Goal: Task Accomplishment & Management: Manage account settings

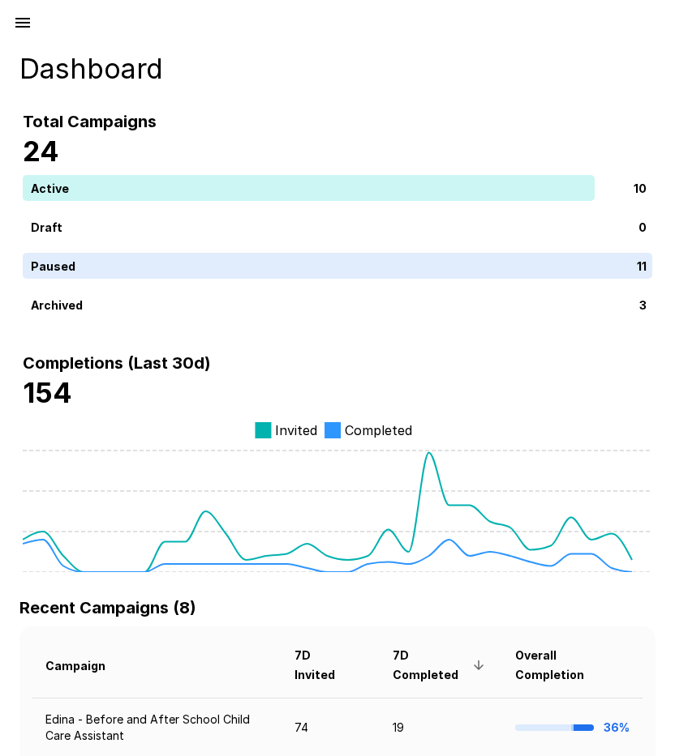
click at [27, 24] on icon "button" at bounding box center [22, 23] width 15 height 10
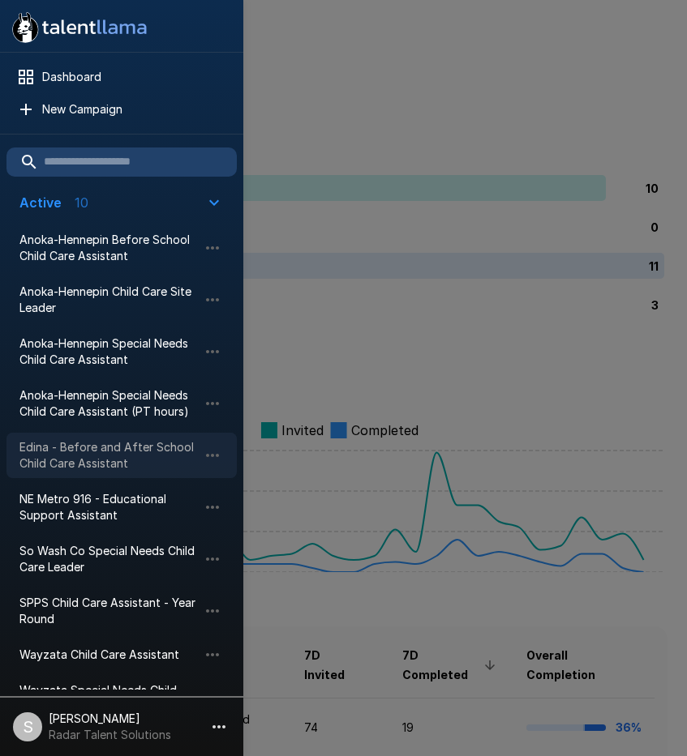
click at [88, 457] on span "Edina - Before and After School Child Care Assistant" at bounding box center [108, 455] width 178 height 32
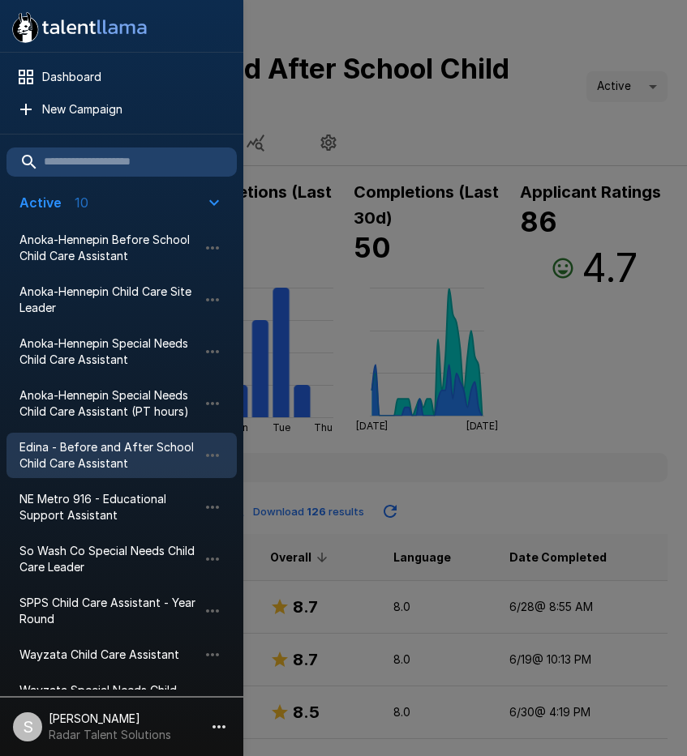
click at [534, 548] on div at bounding box center [343, 378] width 687 height 756
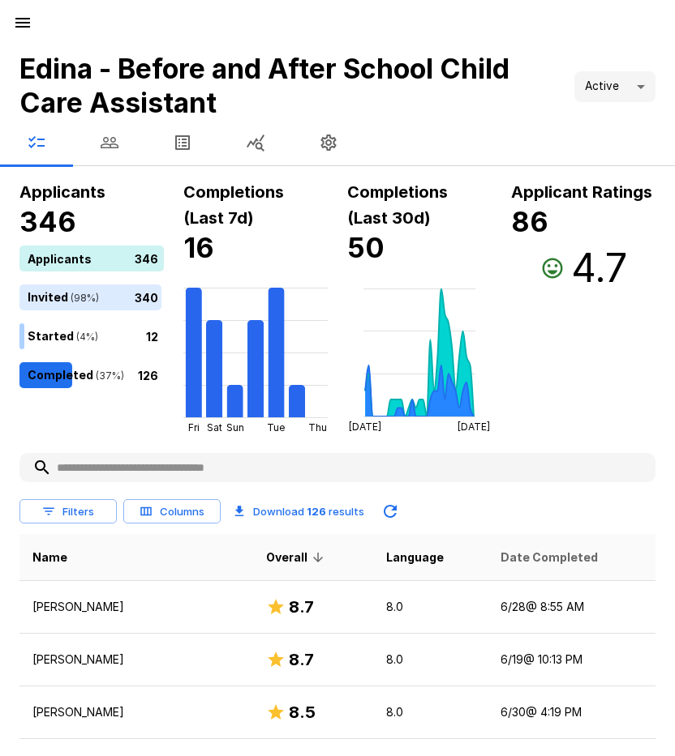
click at [540, 554] on span "Date Completed" at bounding box center [548, 557] width 97 height 19
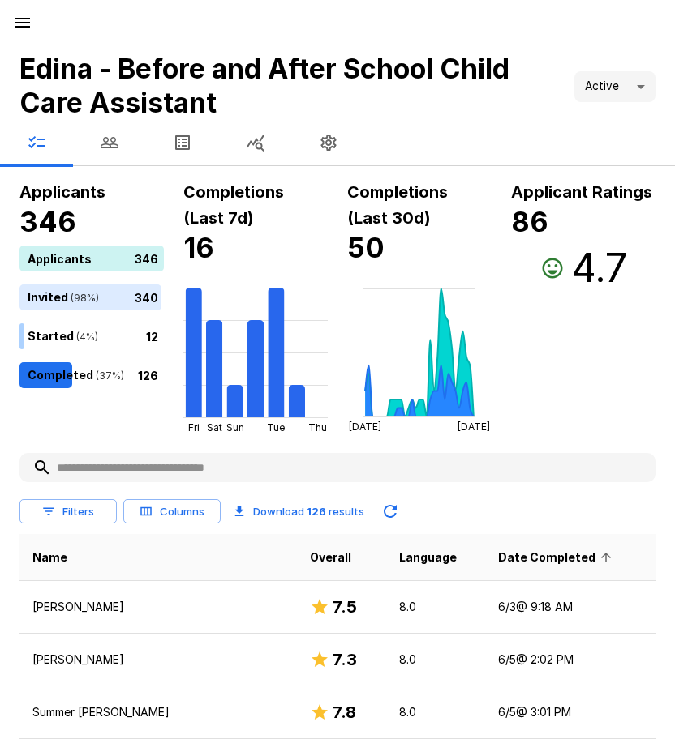
click at [540, 554] on span "Date Completed" at bounding box center [557, 557] width 118 height 19
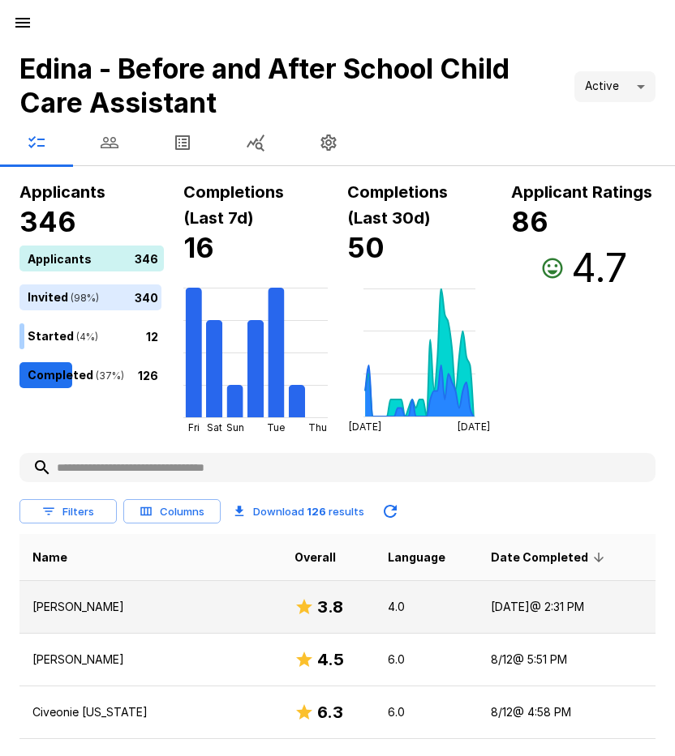
click at [63, 606] on p "Ahmed Ismail" at bounding box center [150, 607] width 236 height 16
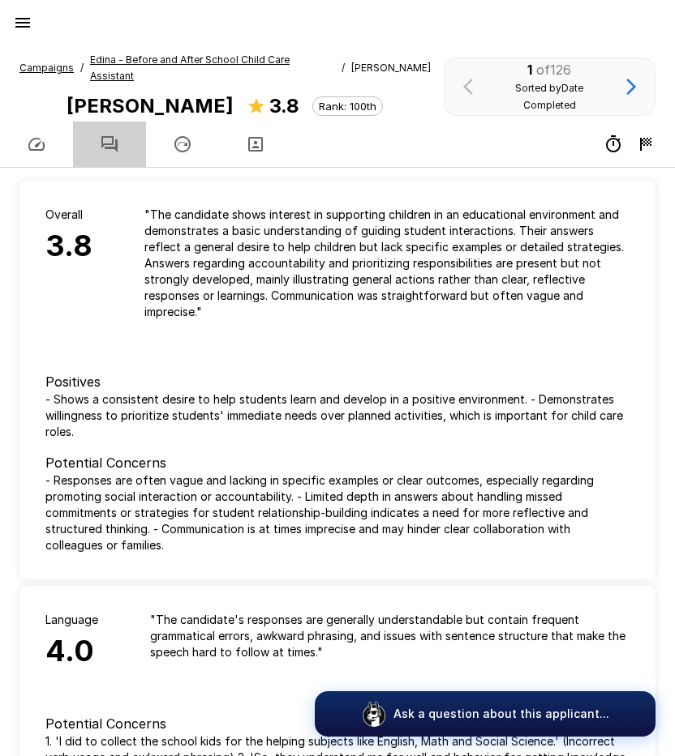
click at [111, 135] on icon "button" at bounding box center [109, 144] width 19 height 19
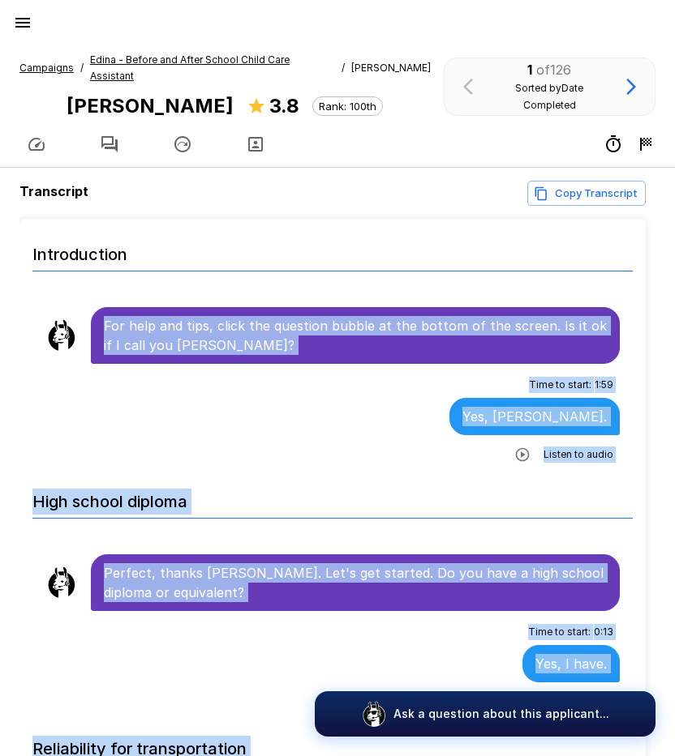
scroll to position [25, 0]
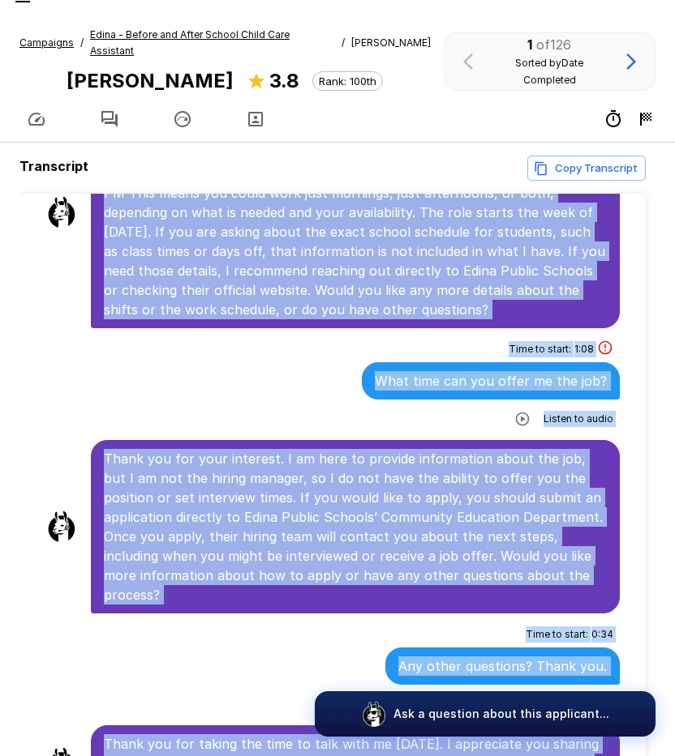
scroll to position [103, 0]
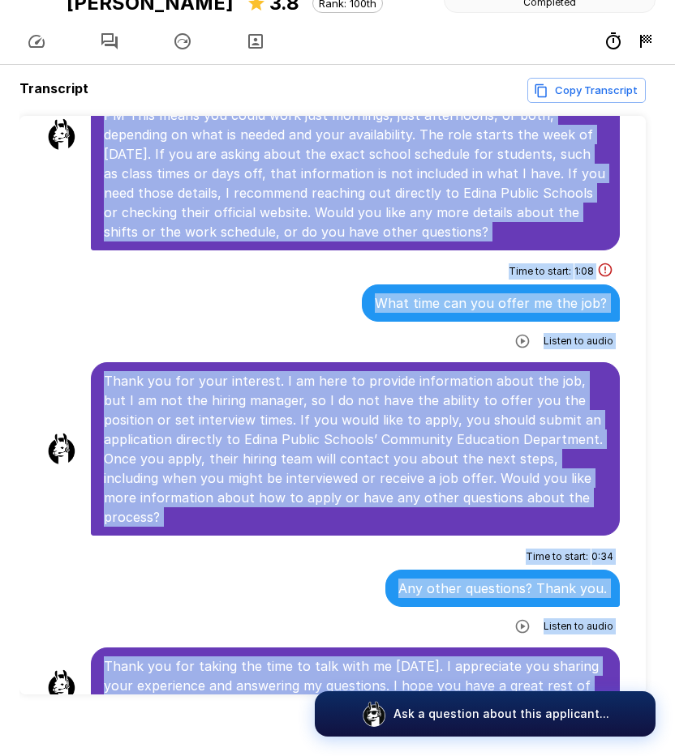
drag, startPoint x: 105, startPoint y: 306, endPoint x: 549, endPoint y: 655, distance: 564.1
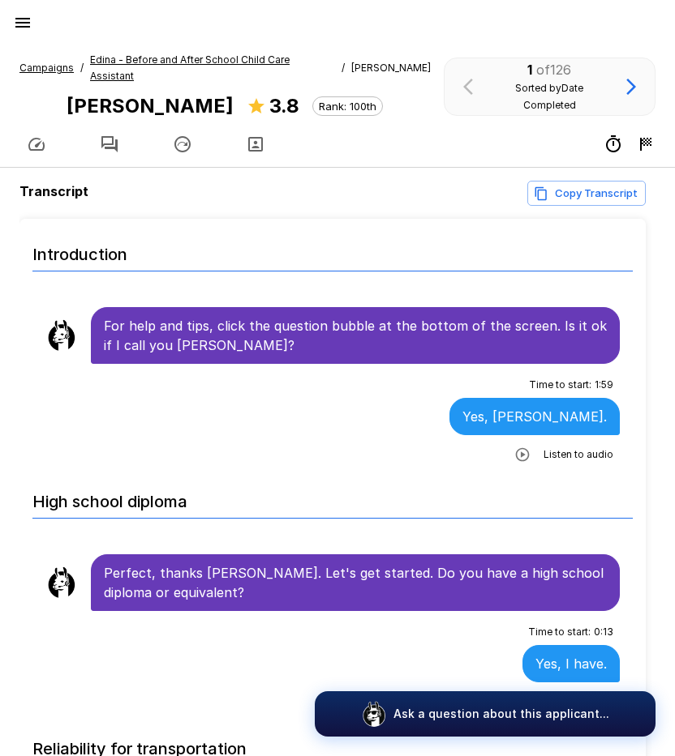
click at [204, 63] on u "Edina - Before and After School Child Care Assistant" at bounding box center [189, 68] width 199 height 28
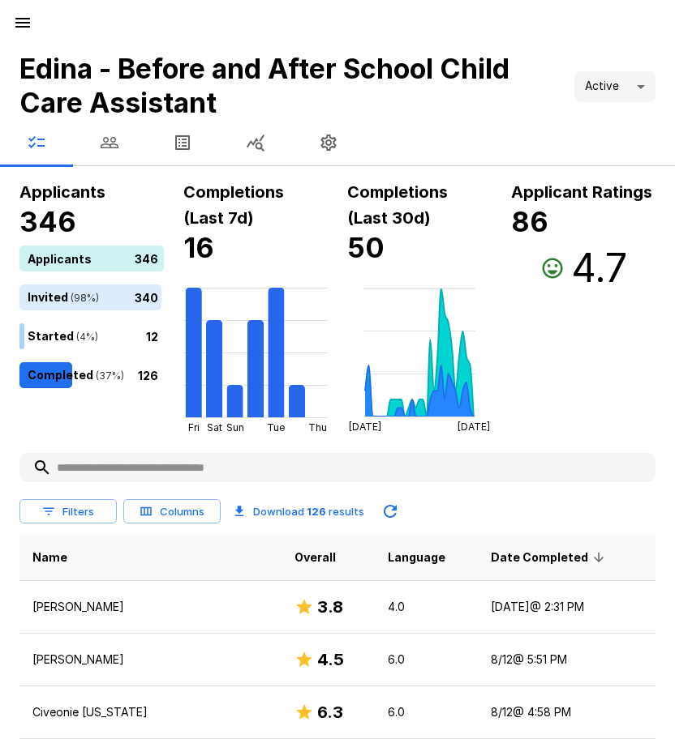
click at [19, 21] on icon "button" at bounding box center [22, 22] width 19 height 19
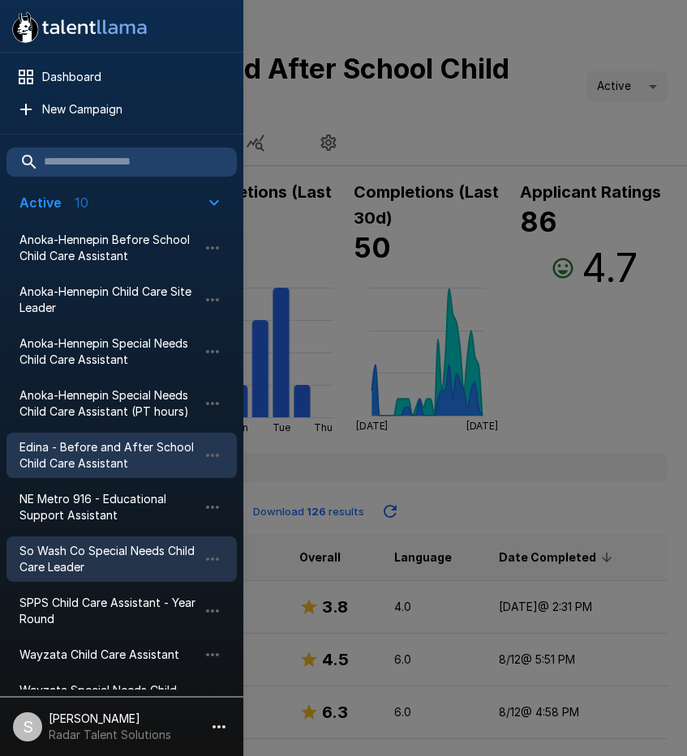
click at [73, 554] on span "So Wash Co Special Needs Child Care Leader" at bounding box center [108, 559] width 178 height 32
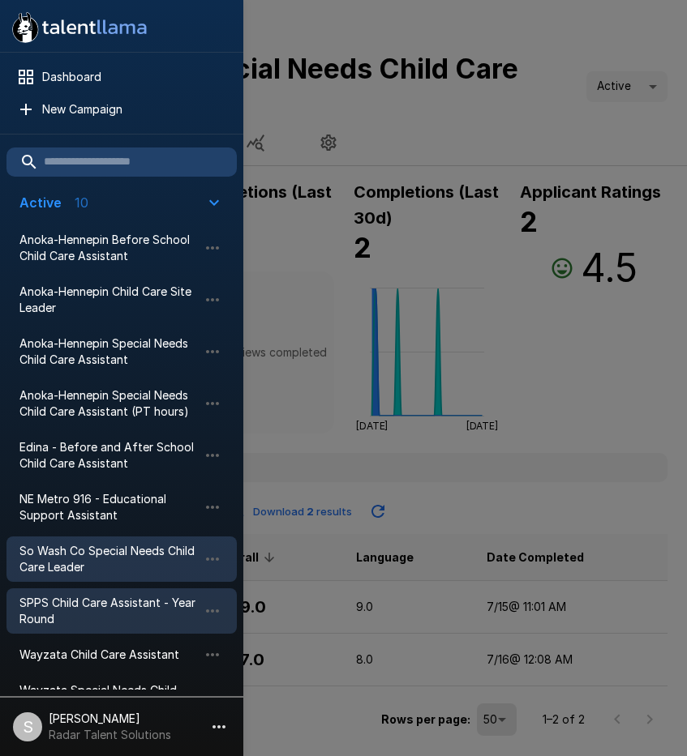
click at [86, 611] on span "SPPS Child Care Assistant - Year Round" at bounding box center [108, 611] width 178 height 32
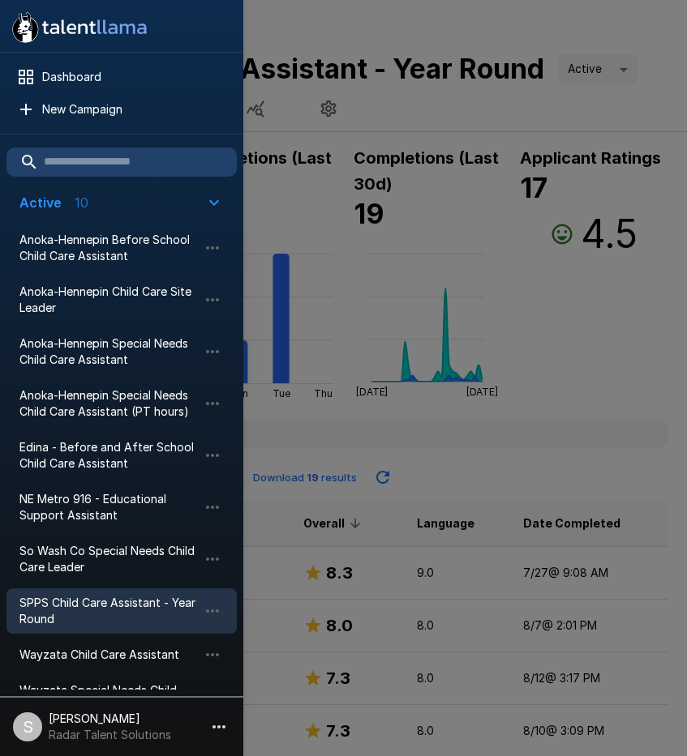
scroll to position [81, 0]
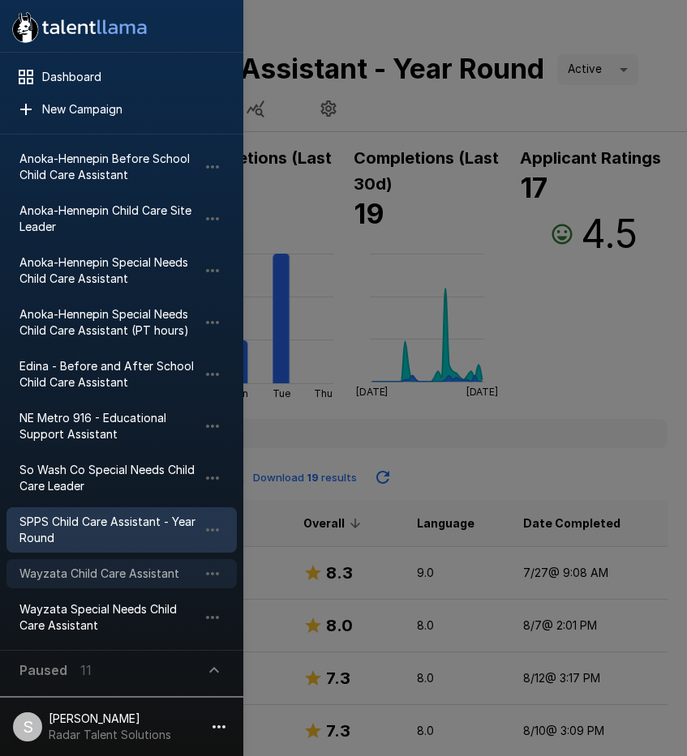
click at [97, 570] on span "Wayzata Child Care Assistant" at bounding box center [108, 574] width 178 height 16
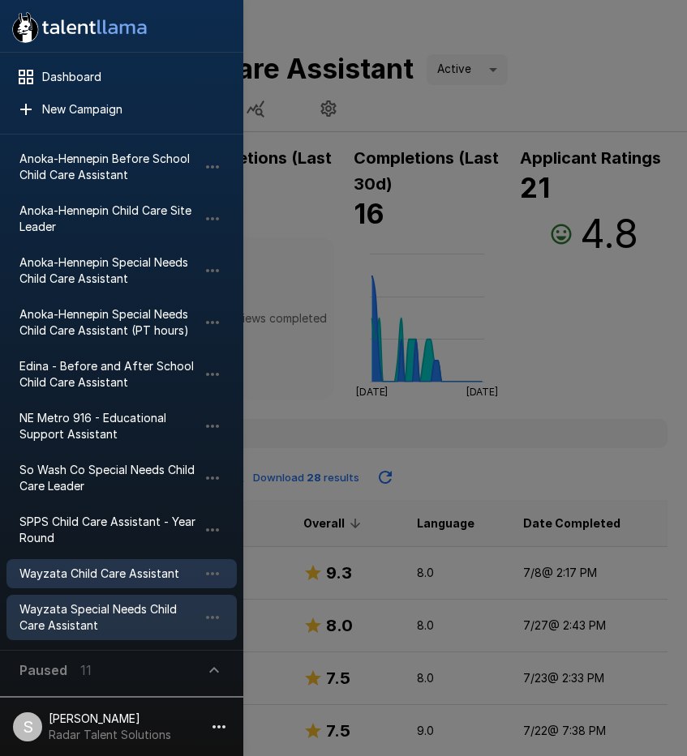
click at [88, 616] on span "Wayzata Special Needs Child Care Assistant" at bounding box center [108, 618] width 178 height 32
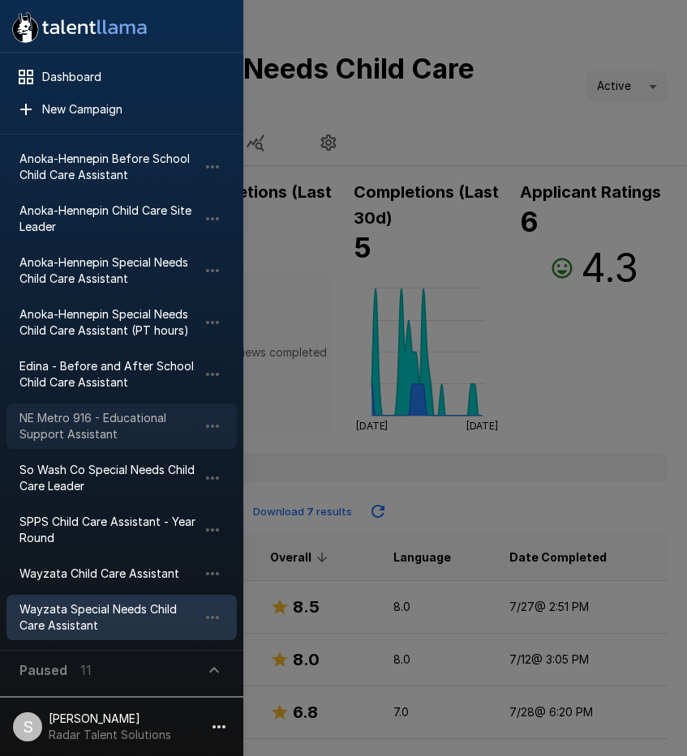
click at [122, 417] on span "NE Metro 916 - Educational Support Assistant" at bounding box center [108, 426] width 178 height 32
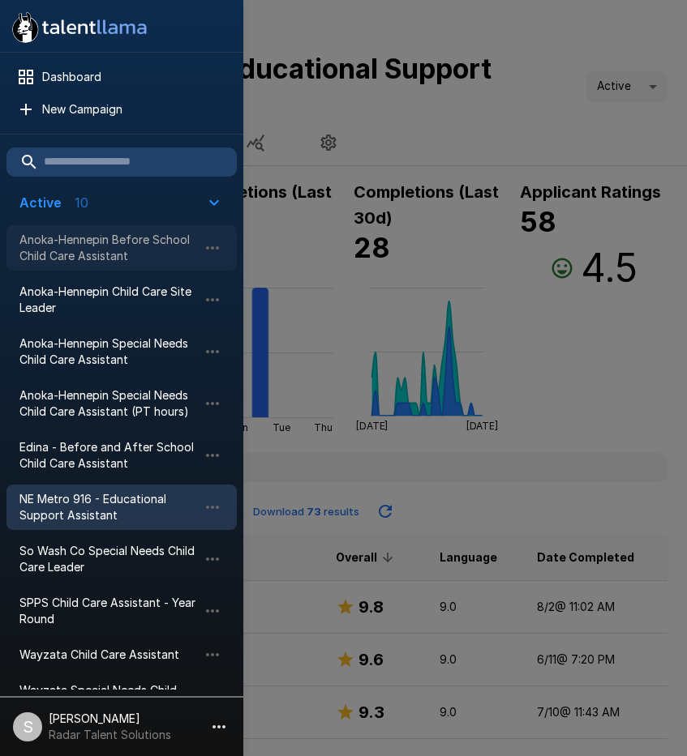
click at [98, 245] on span "Anoka-Hennepin Before School Child Care Assistant" at bounding box center [108, 248] width 178 height 32
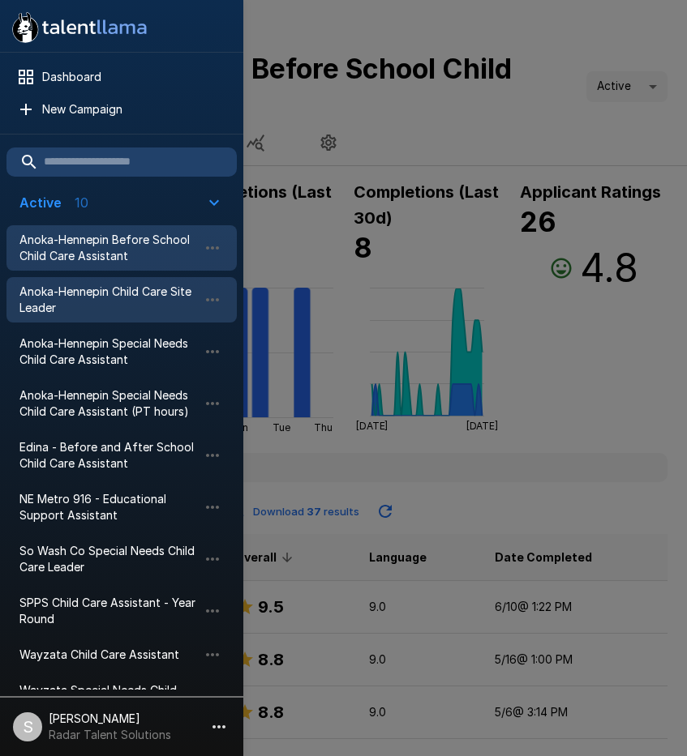
click at [109, 297] on span "Anoka-Hennepin Child Care Site Leader" at bounding box center [108, 300] width 178 height 32
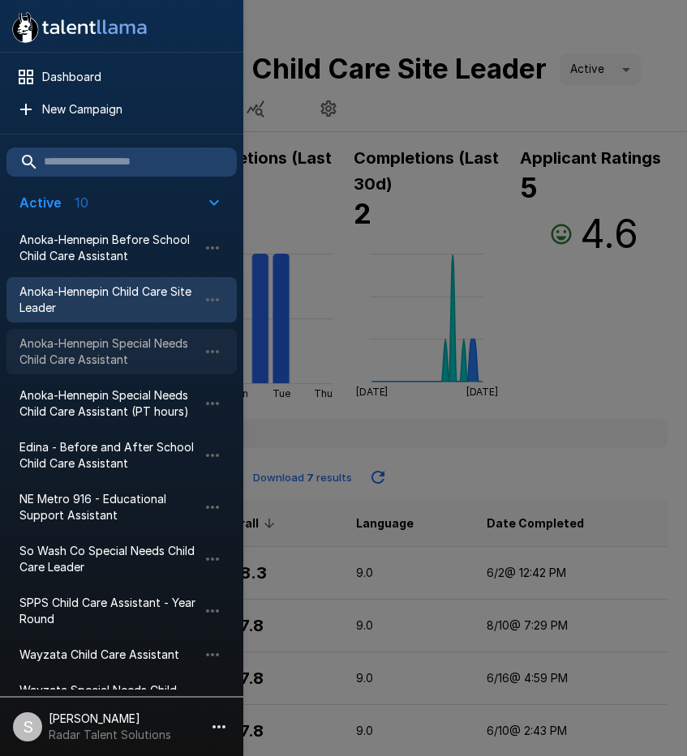
click at [95, 348] on span "Anoka-Hennepin Special Needs Child Care Assistant" at bounding box center [108, 352] width 178 height 32
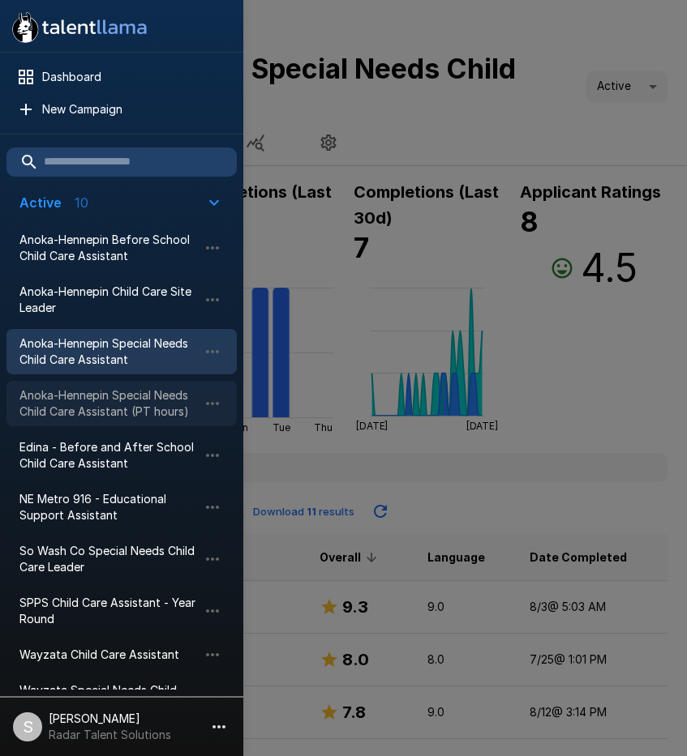
click at [105, 411] on span "Anoka-Hennepin Special Needs Child Care Assistant (PT hours)" at bounding box center [108, 404] width 178 height 32
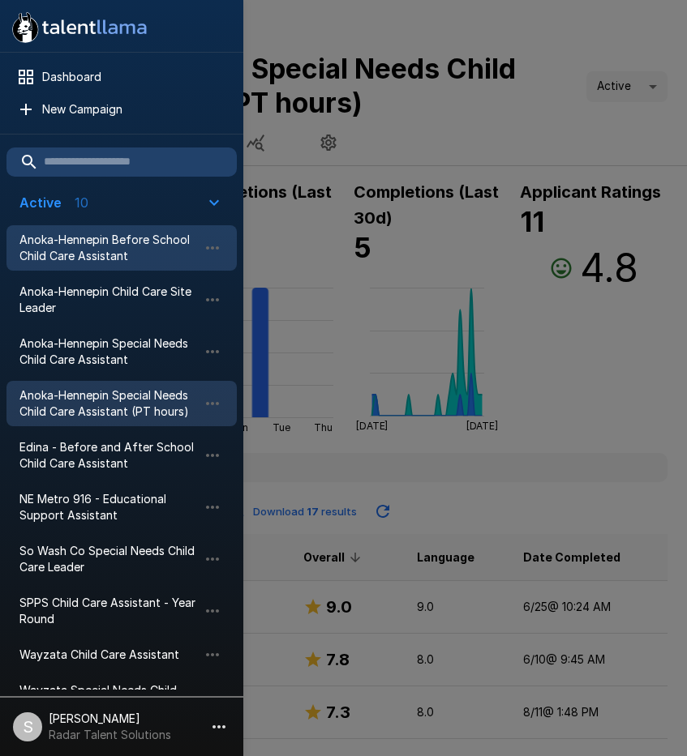
click at [79, 259] on span "Anoka-Hennepin Before School Child Care Assistant" at bounding box center [108, 248] width 178 height 32
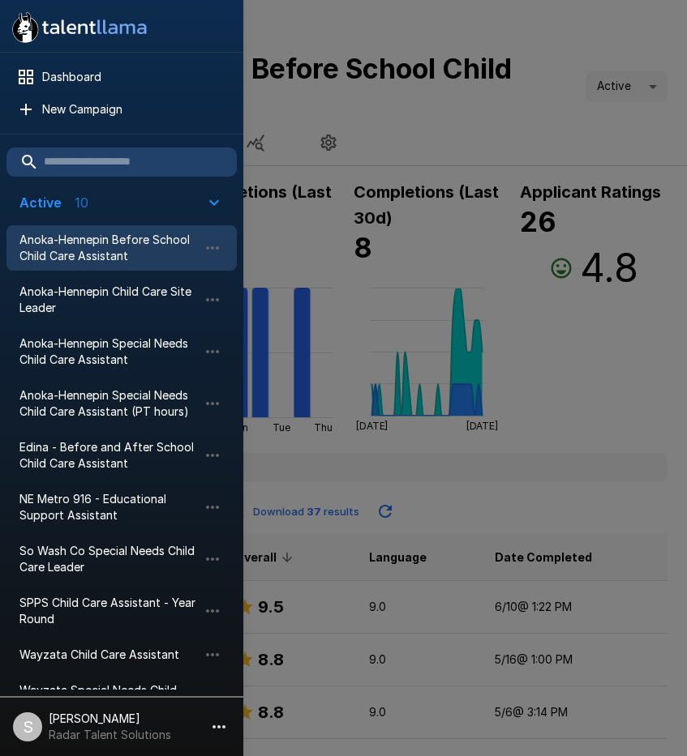
click at [528, 564] on div at bounding box center [343, 378] width 687 height 756
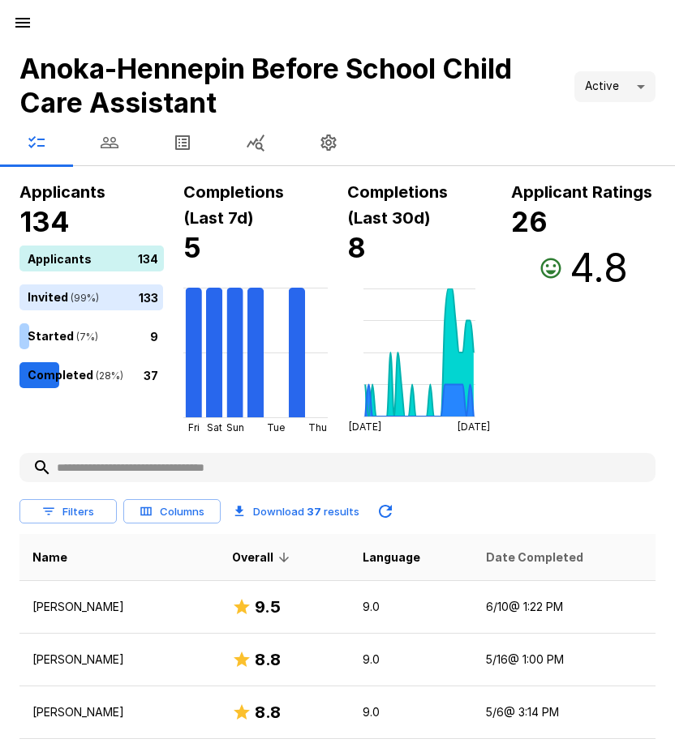
click at [512, 558] on span "Date Completed" at bounding box center [534, 557] width 97 height 19
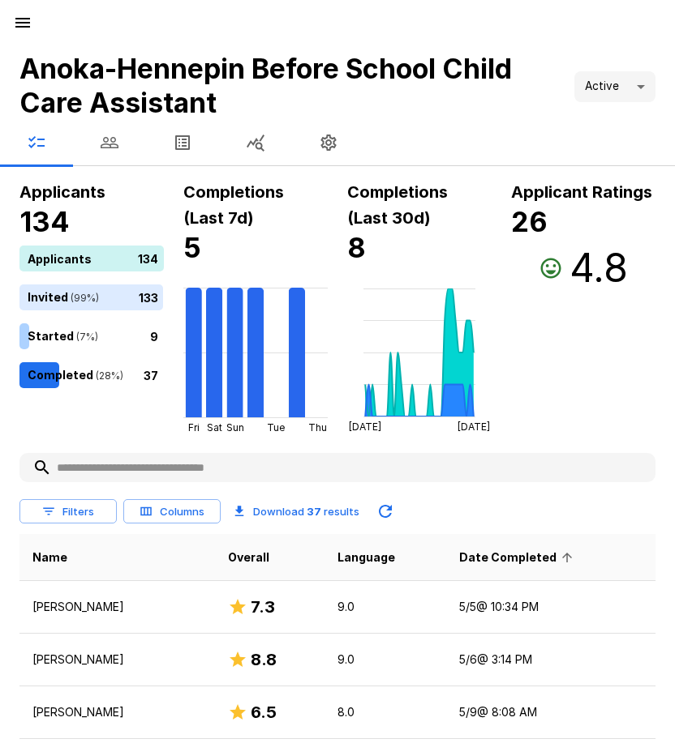
click at [512, 558] on span "Date Completed" at bounding box center [518, 557] width 118 height 19
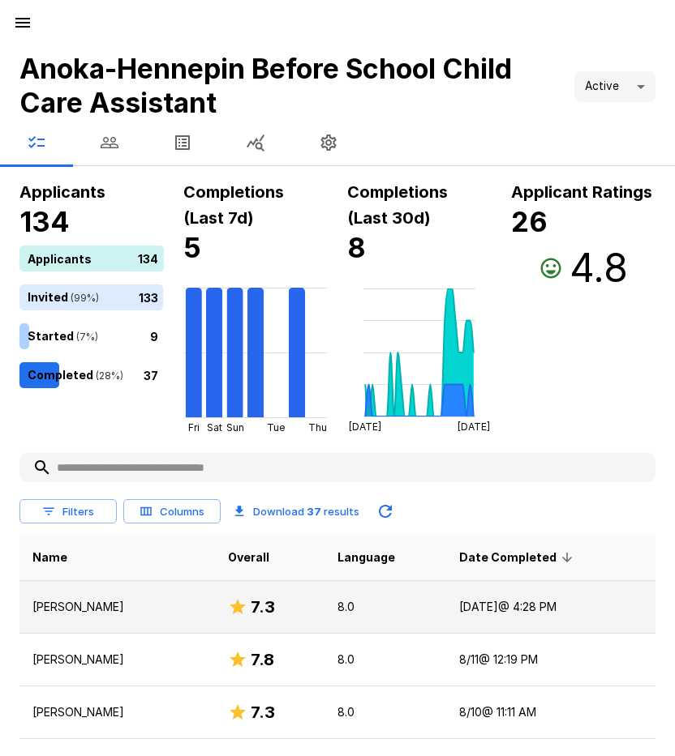
click at [87, 610] on p "Alya Kendrick" at bounding box center [116, 607] width 169 height 16
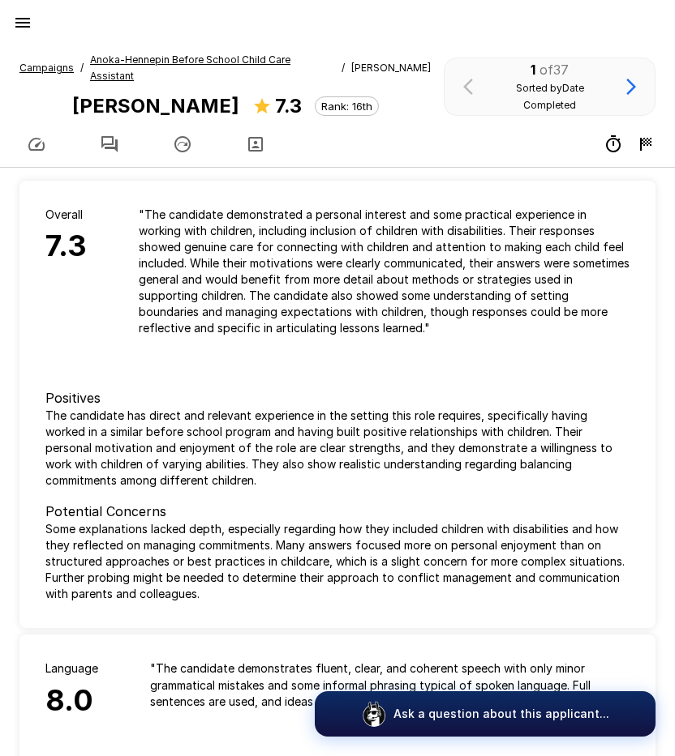
click at [118, 135] on icon "button" at bounding box center [109, 144] width 19 height 19
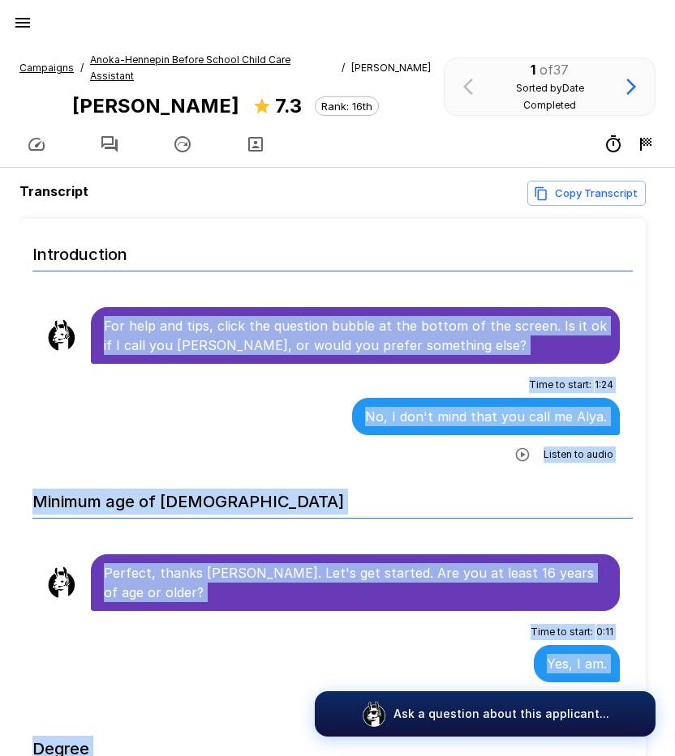
scroll to position [25, 0]
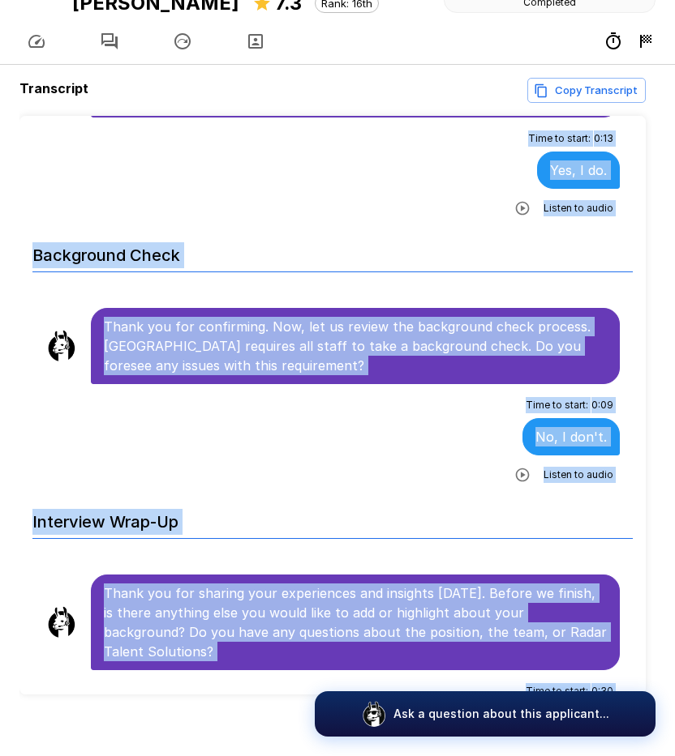
scroll to position [3300, 0]
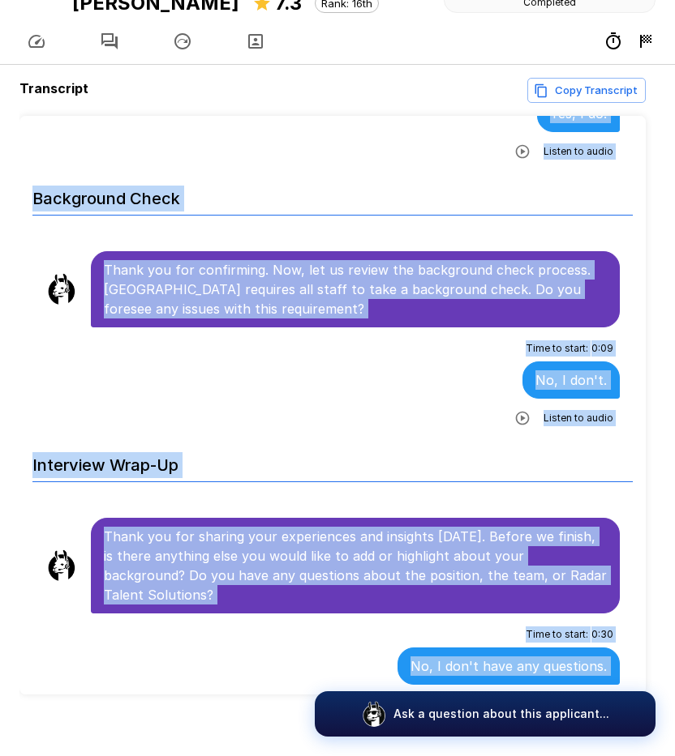
drag, startPoint x: 106, startPoint y: 309, endPoint x: 552, endPoint y: 655, distance: 564.6
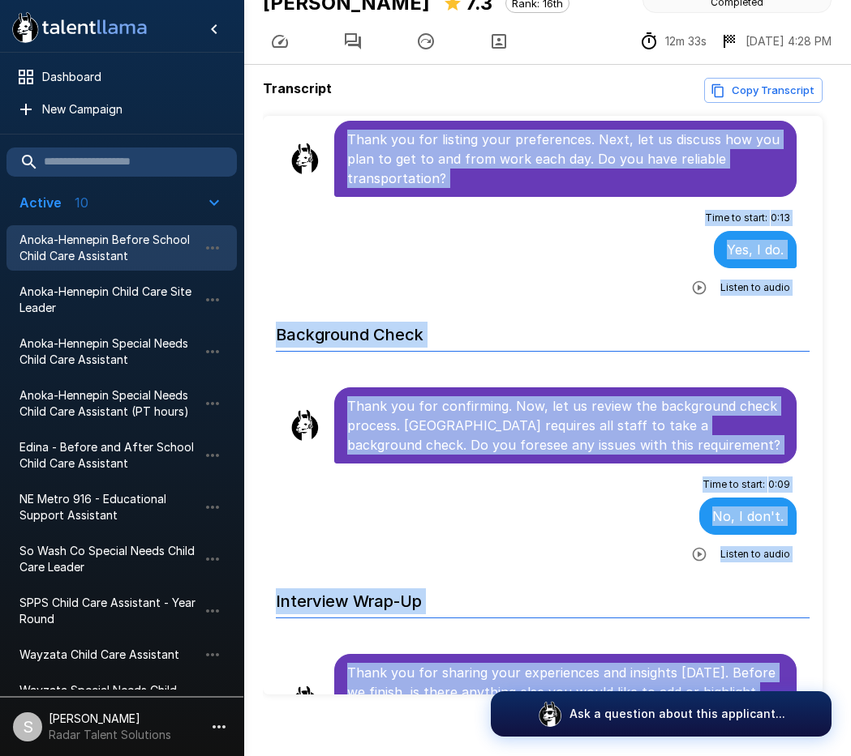
scroll to position [3436, 0]
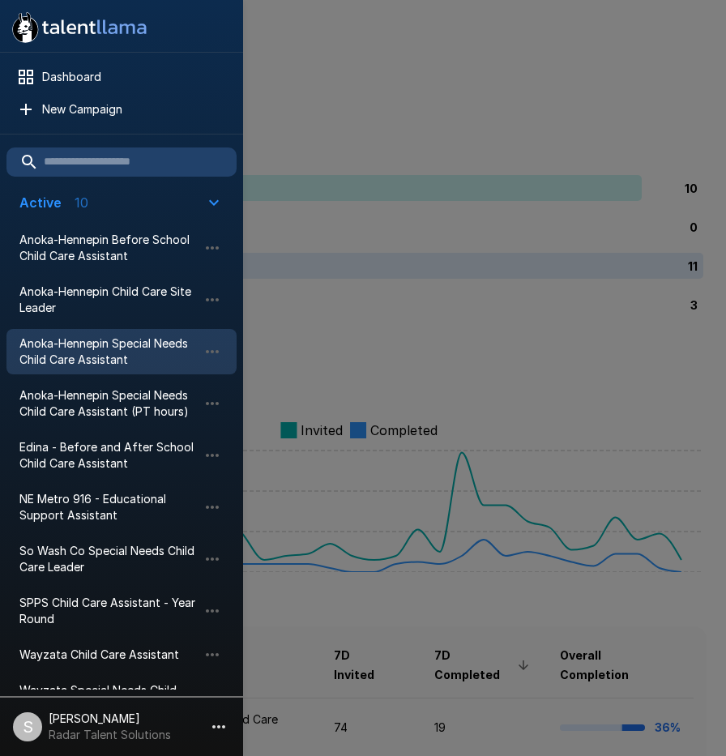
click at [101, 357] on span "Anoka-Hennepin Special Needs Child Care Assistant" at bounding box center [108, 352] width 178 height 32
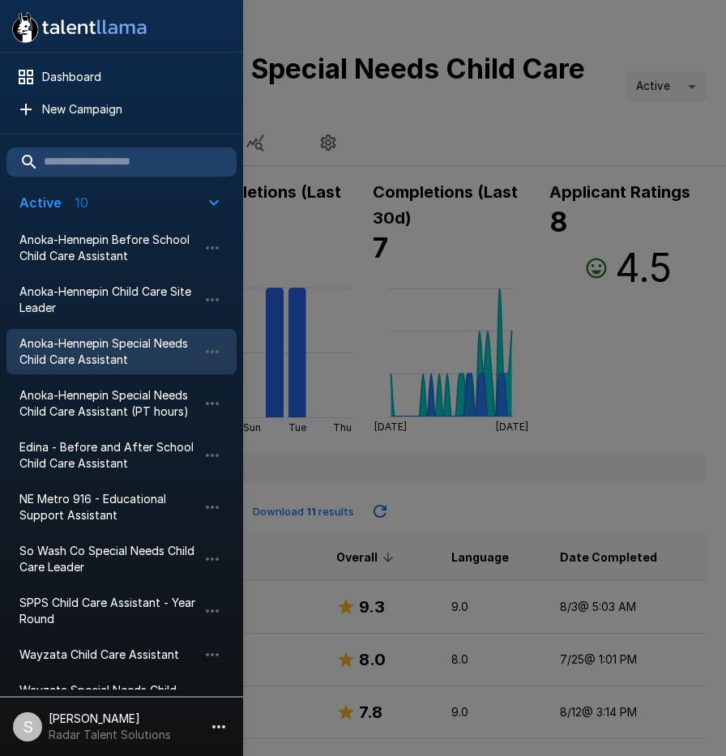
click at [396, 138] on div at bounding box center [363, 378] width 726 height 756
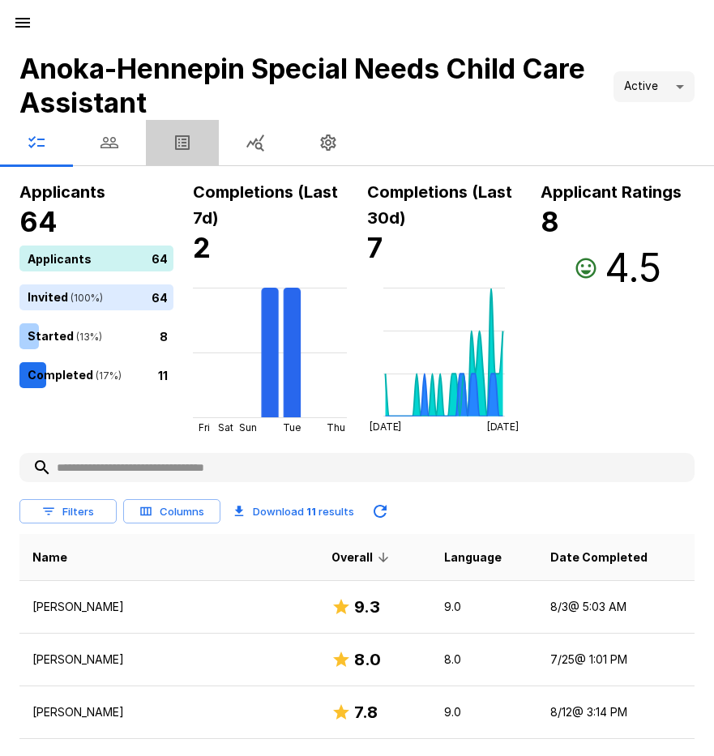
click at [182, 144] on icon "button" at bounding box center [182, 142] width 19 height 19
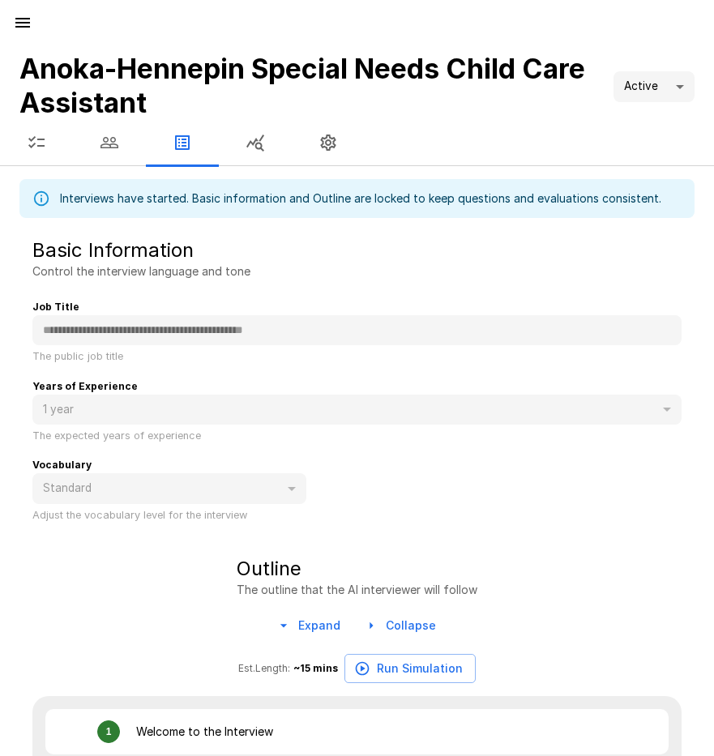
type textarea "*"
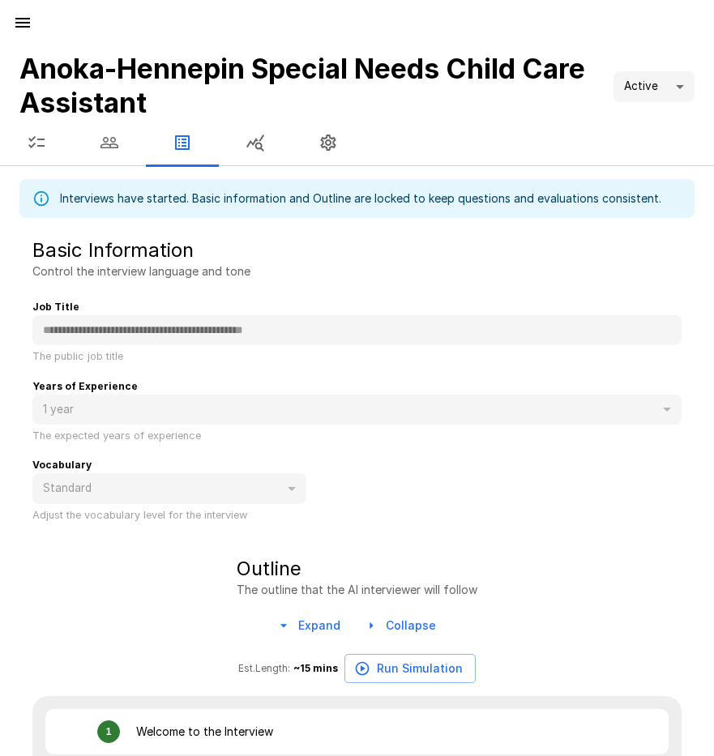
type textarea "*"
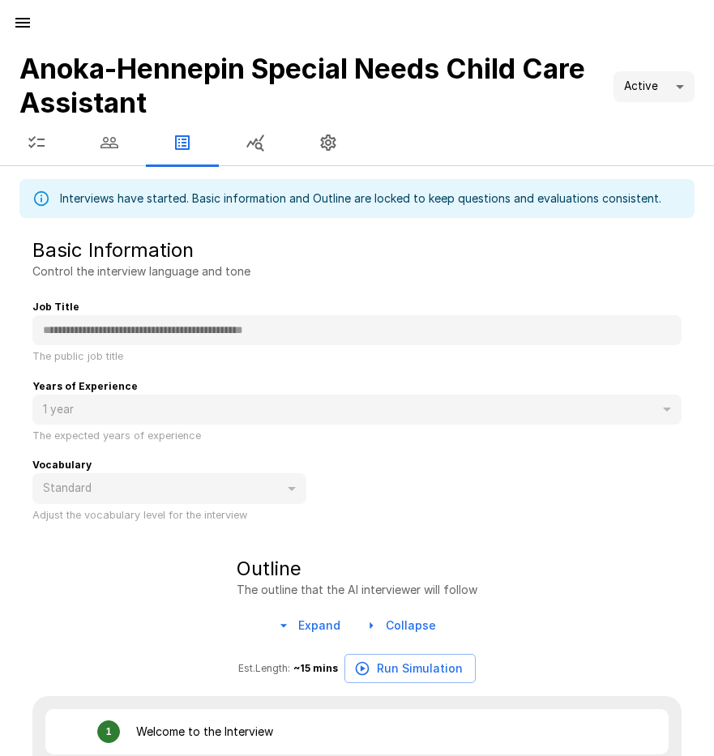
type textarea "*"
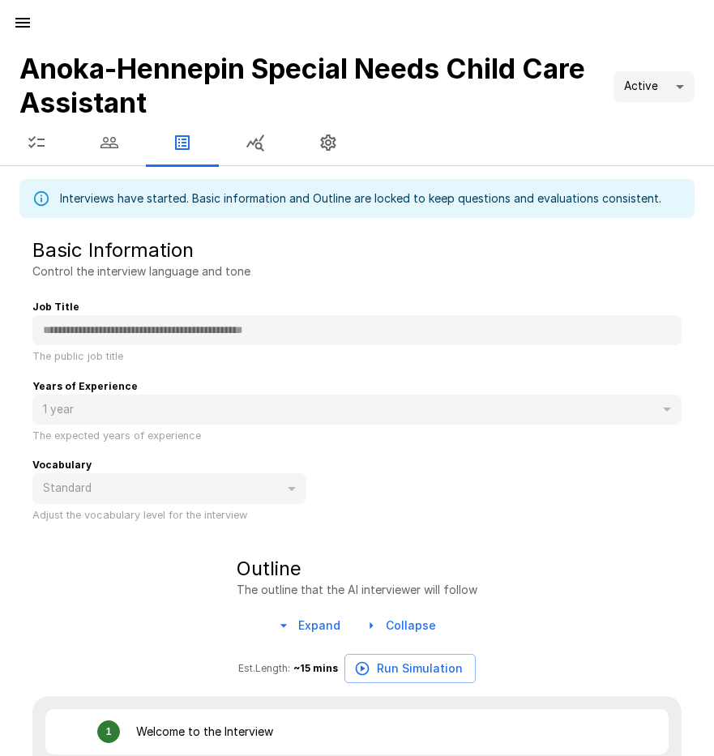
type textarea "*"
click at [111, 147] on icon "button" at bounding box center [110, 142] width 18 height 11
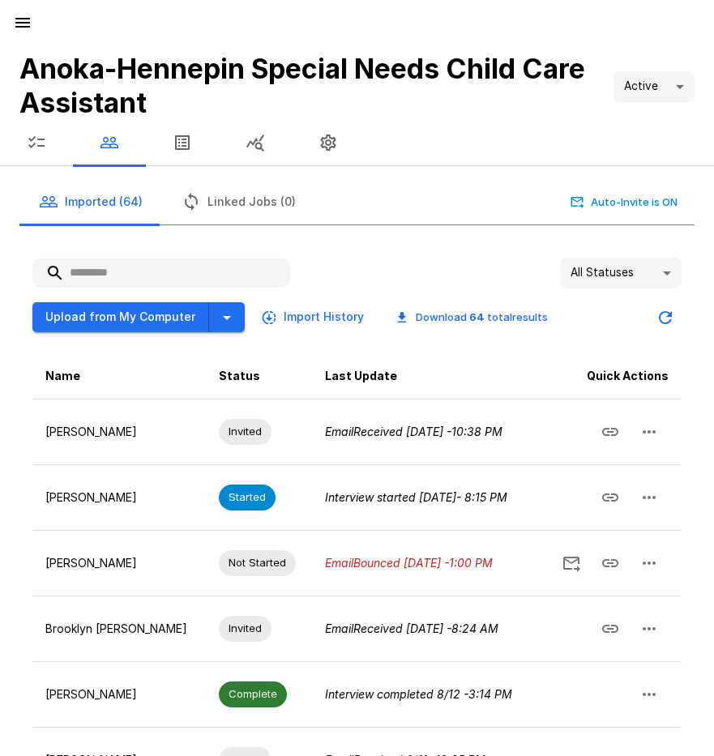
click at [144, 271] on input "text" at bounding box center [161, 273] width 258 height 29
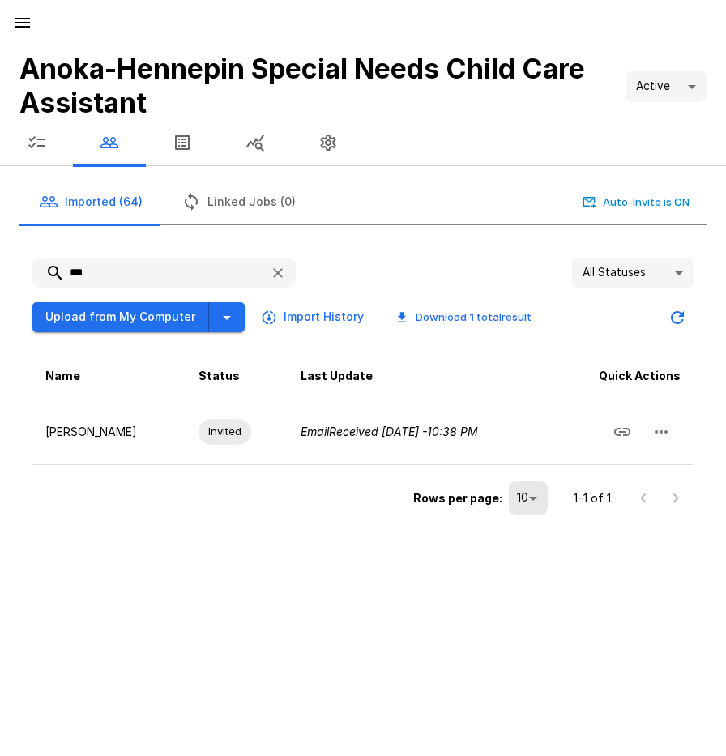
type input "***"
click at [696, 439] on div "*** All Statuses ** Upload from My Computer Import History Download 1 total res…" at bounding box center [363, 389] width 688 height 288
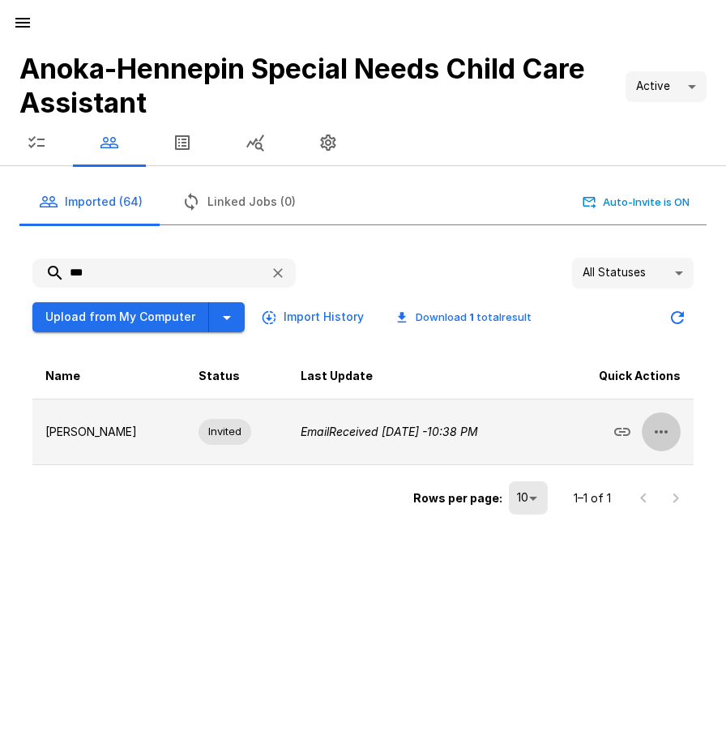
click at [671, 434] on button "button" at bounding box center [661, 432] width 39 height 39
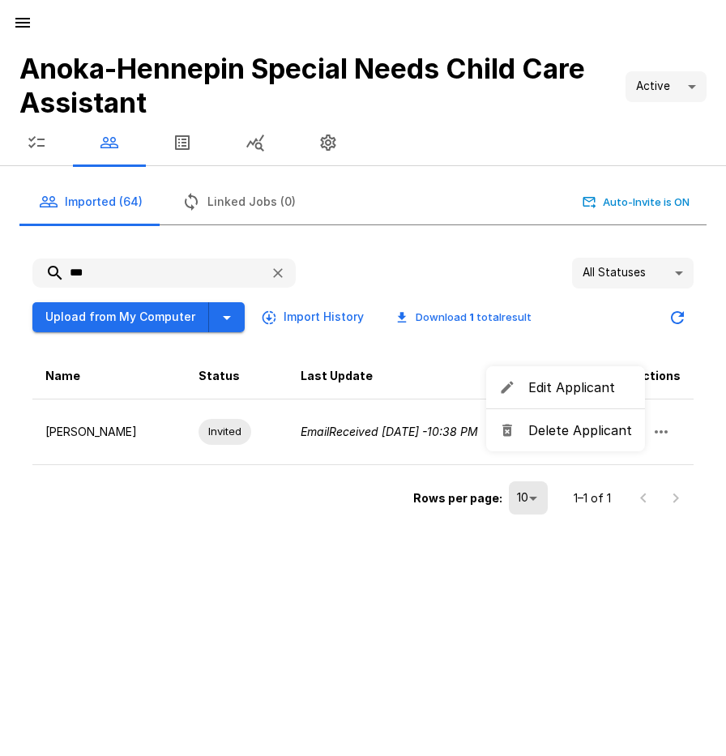
click at [561, 435] on span "Delete Applicant" at bounding box center [581, 430] width 104 height 19
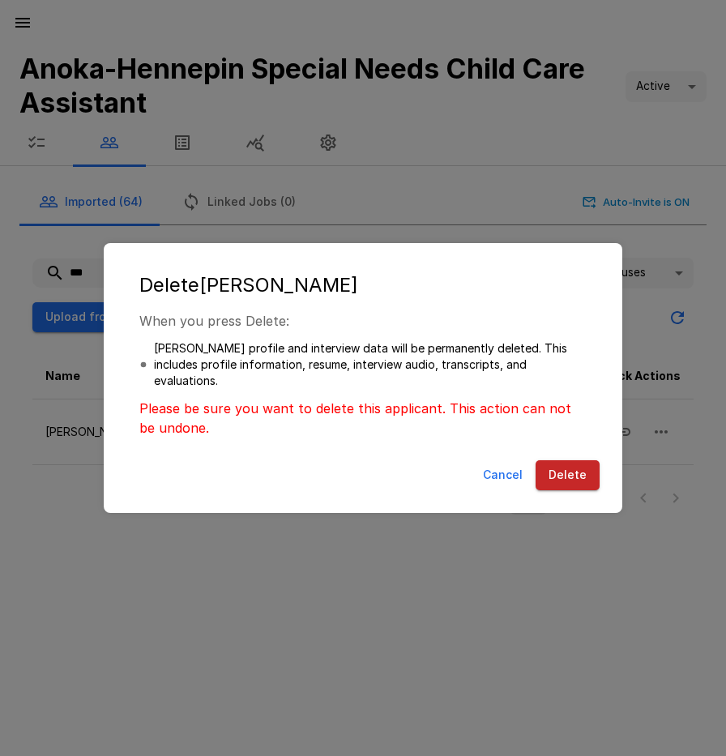
click at [576, 474] on button "Delete" at bounding box center [568, 476] width 64 height 30
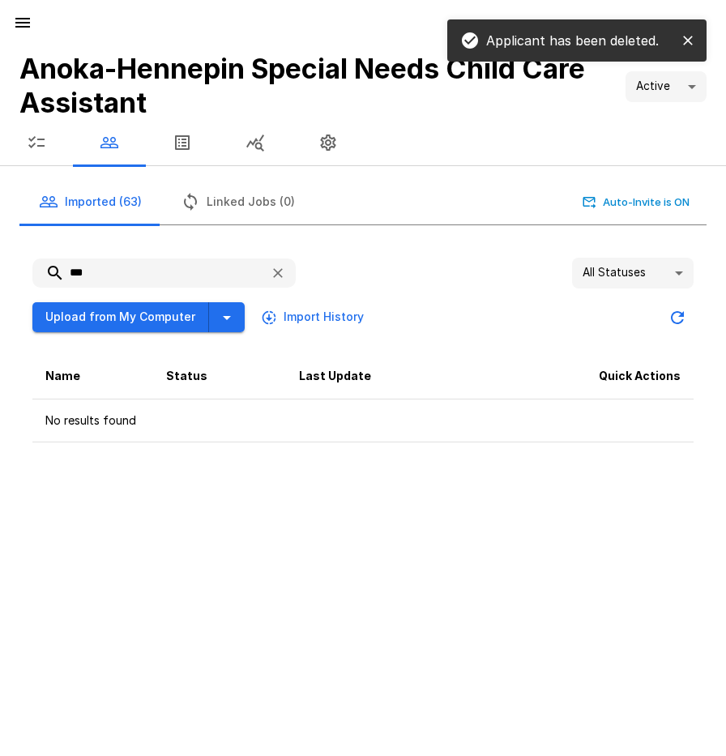
drag, startPoint x: 125, startPoint y: 274, endPoint x: 46, endPoint y: 272, distance: 78.7
click at [46, 272] on input "***" at bounding box center [144, 273] width 225 height 29
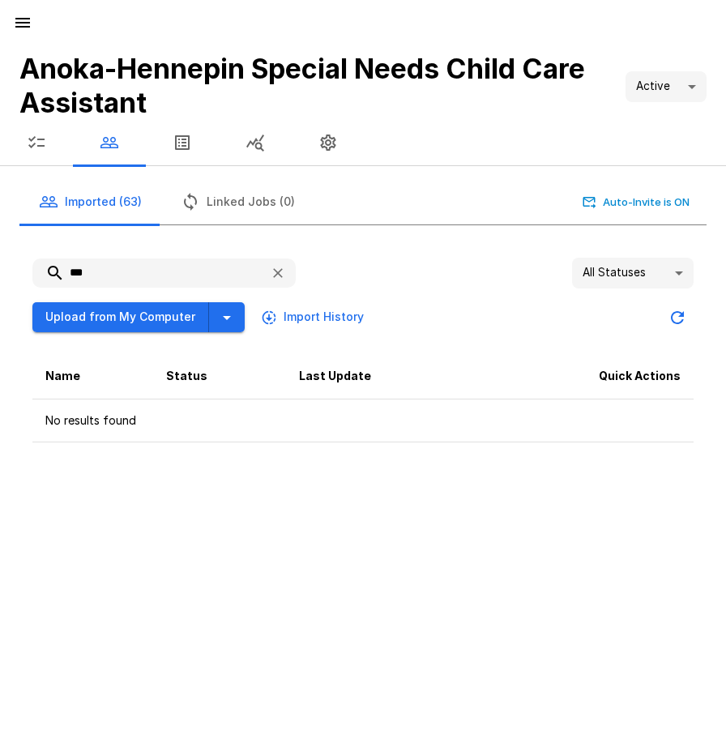
click at [17, 19] on icon "button" at bounding box center [22, 23] width 15 height 10
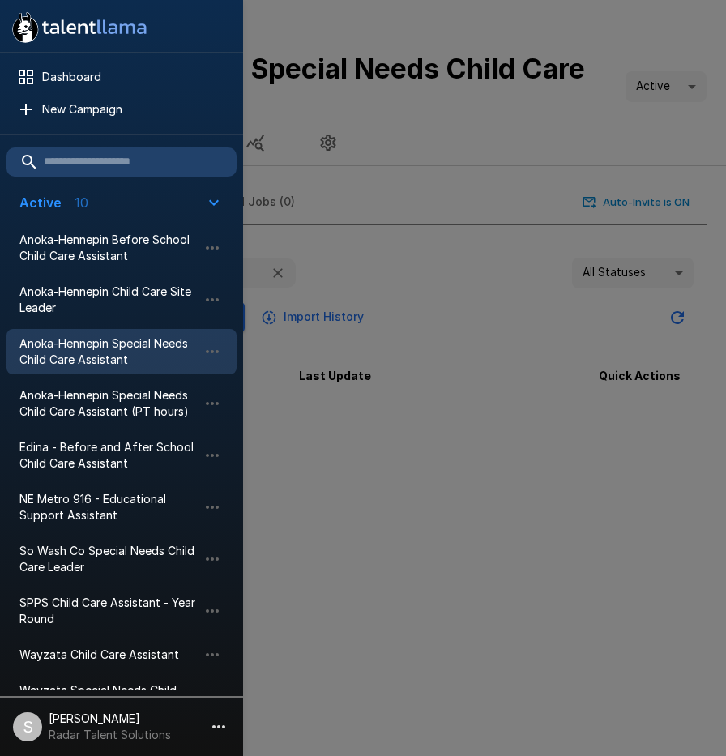
scroll to position [81, 0]
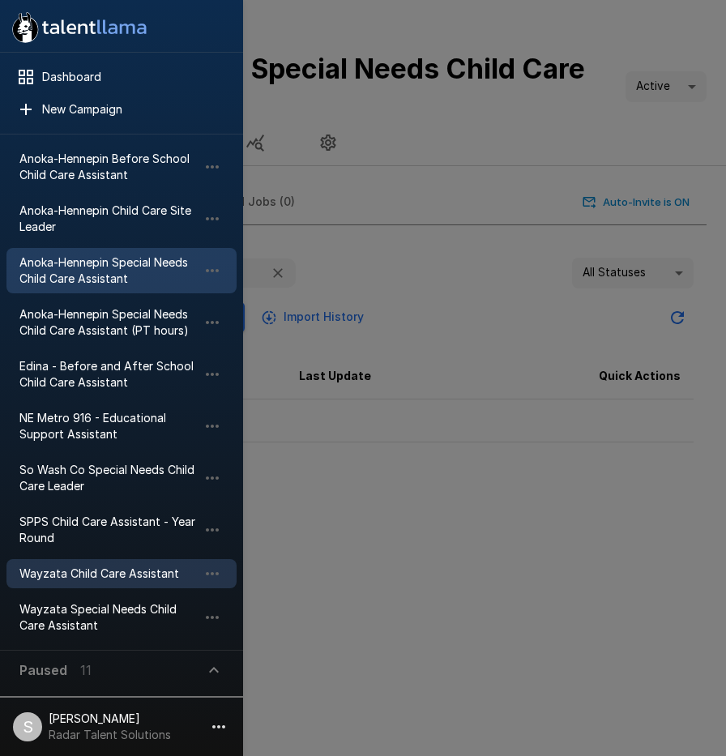
click at [89, 574] on span "Wayzata Child Care Assistant" at bounding box center [108, 574] width 178 height 16
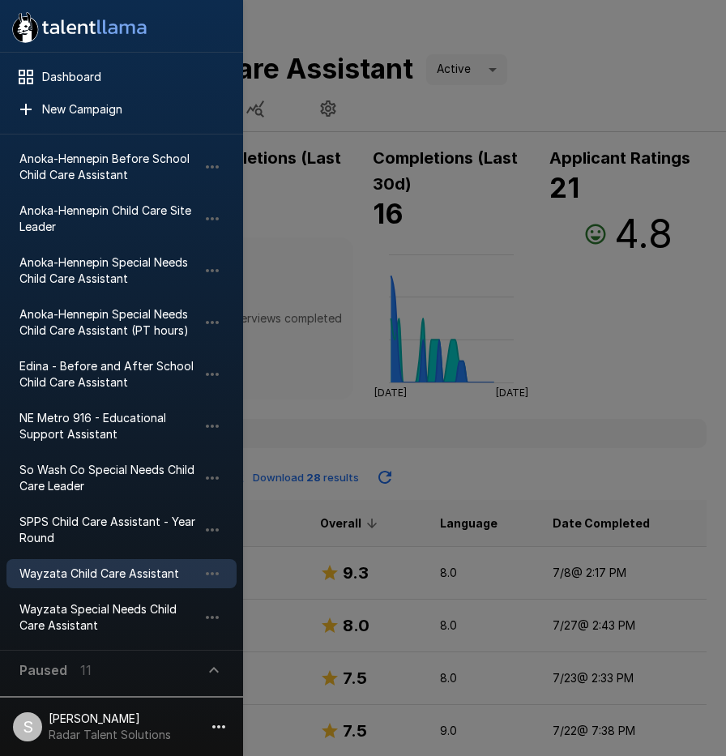
click at [479, 105] on div at bounding box center [363, 378] width 726 height 756
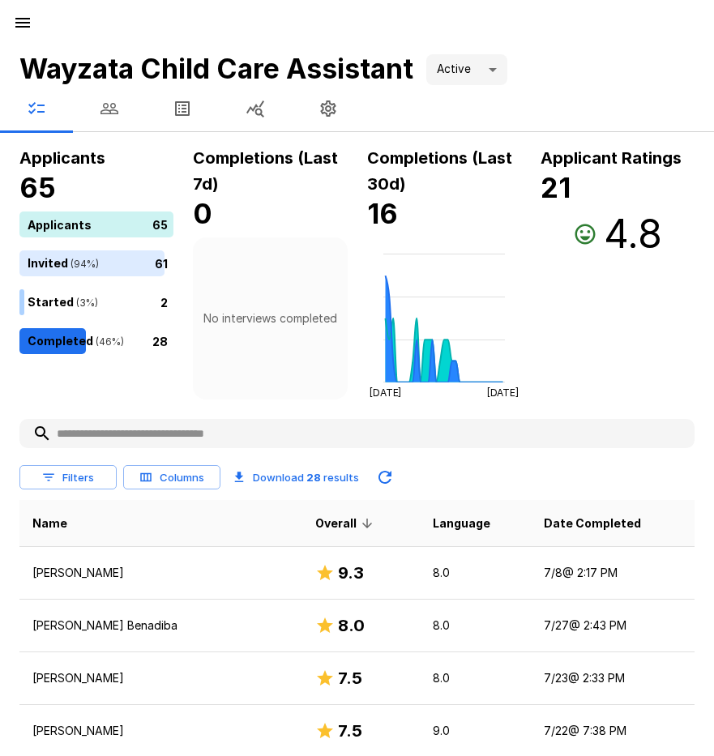
click at [104, 105] on icon "button" at bounding box center [110, 108] width 18 height 11
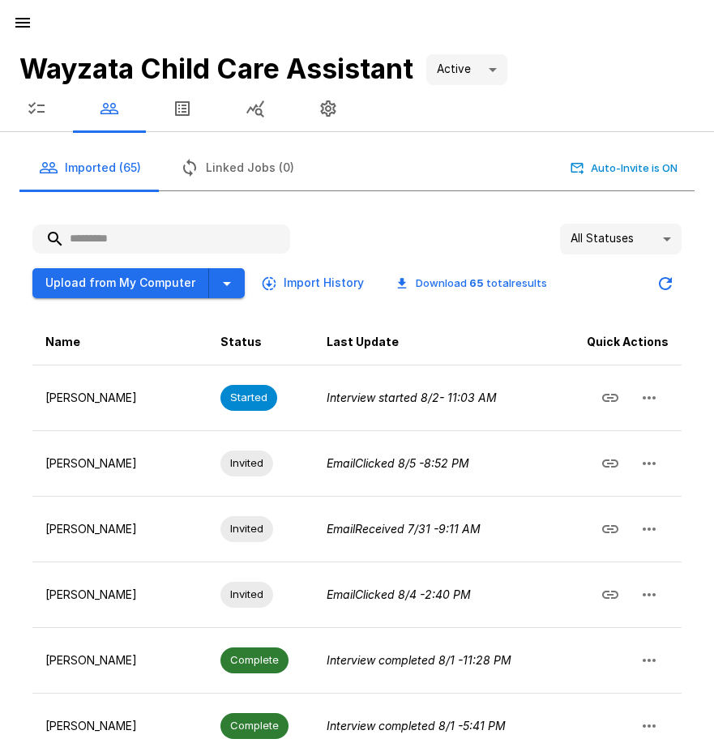
click at [150, 237] on input "text" at bounding box center [161, 239] width 258 height 29
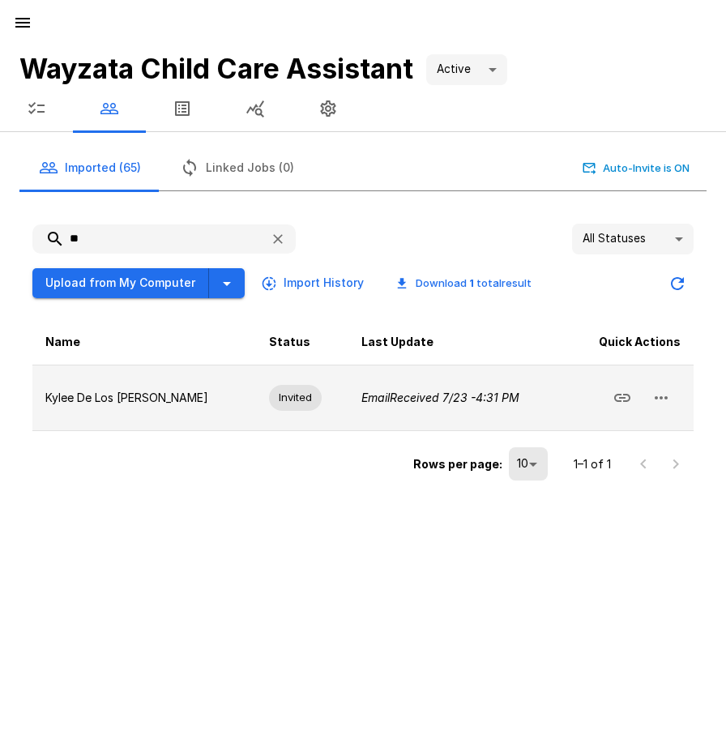
type input "**"
click at [675, 397] on button "button" at bounding box center [661, 398] width 39 height 39
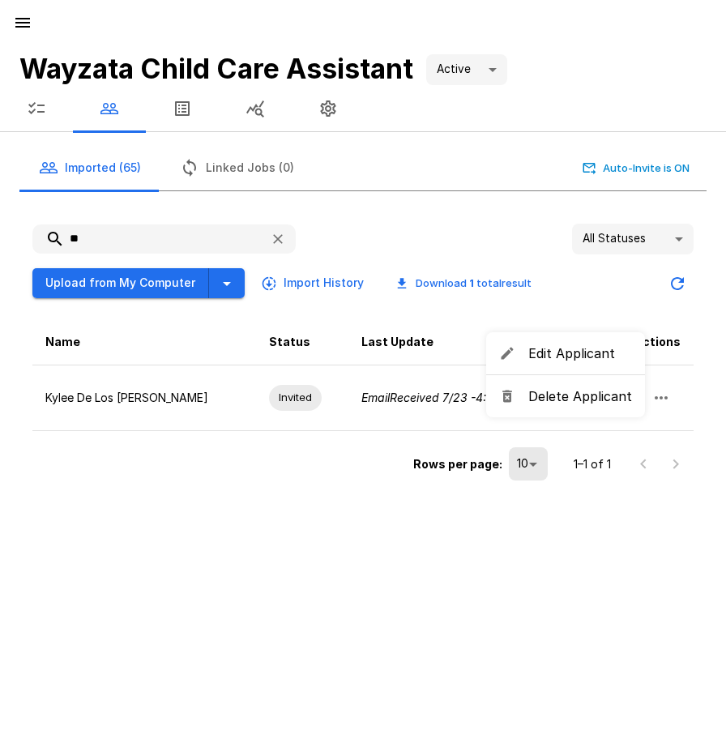
click at [588, 405] on span "Delete Applicant" at bounding box center [581, 396] width 104 height 19
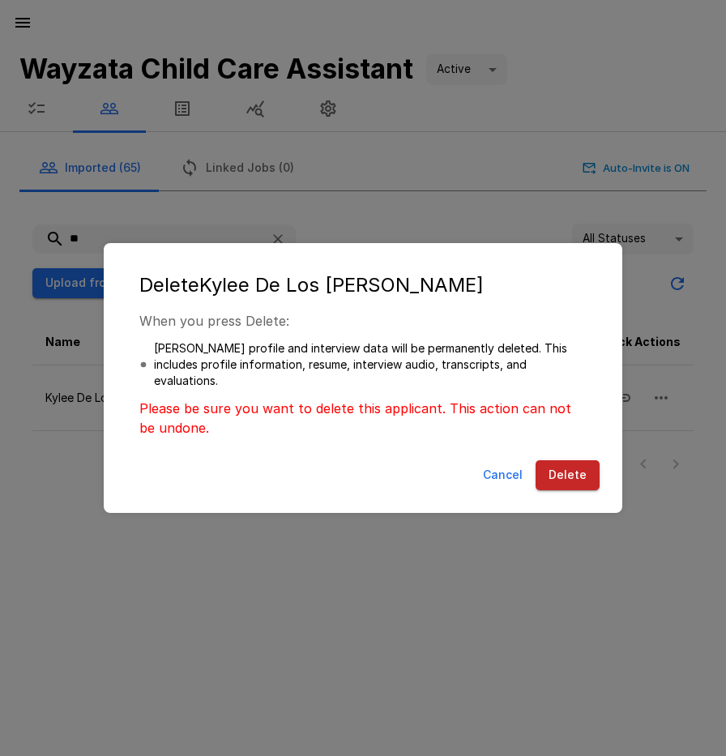
click at [558, 478] on button "Delete" at bounding box center [568, 476] width 64 height 30
